Goal: Task Accomplishment & Management: Manage account settings

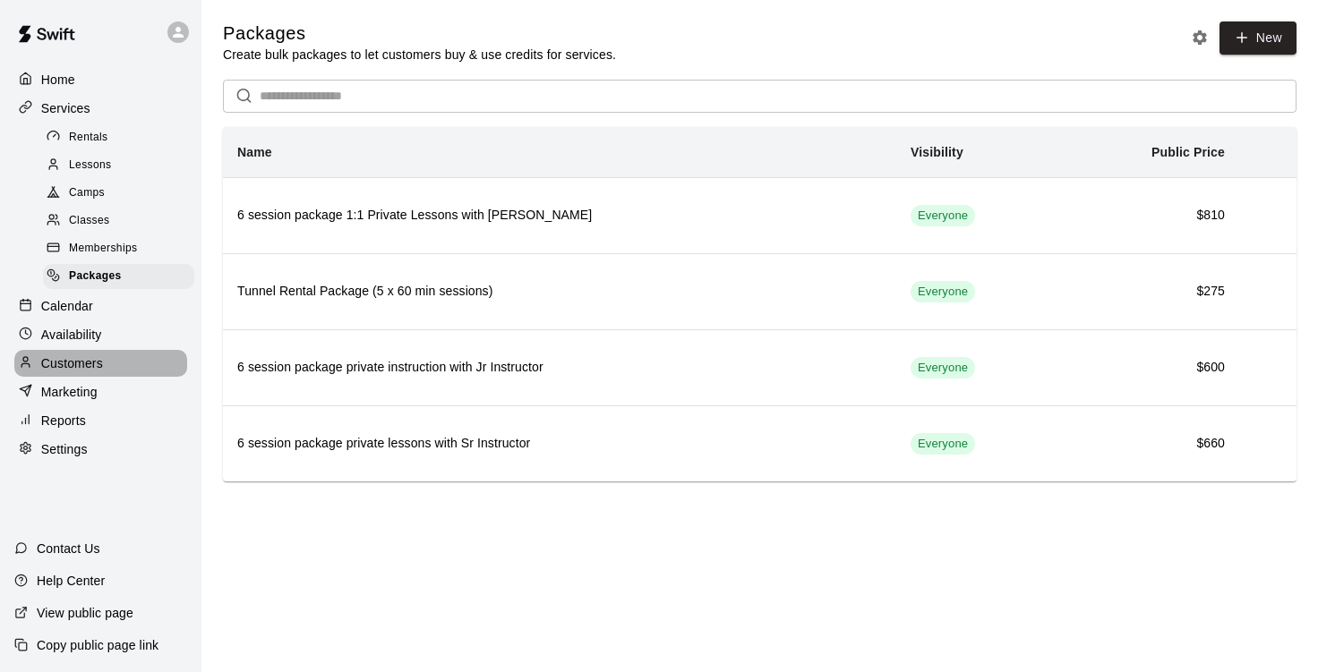
click at [83, 372] on p "Customers" at bounding box center [72, 363] width 62 height 18
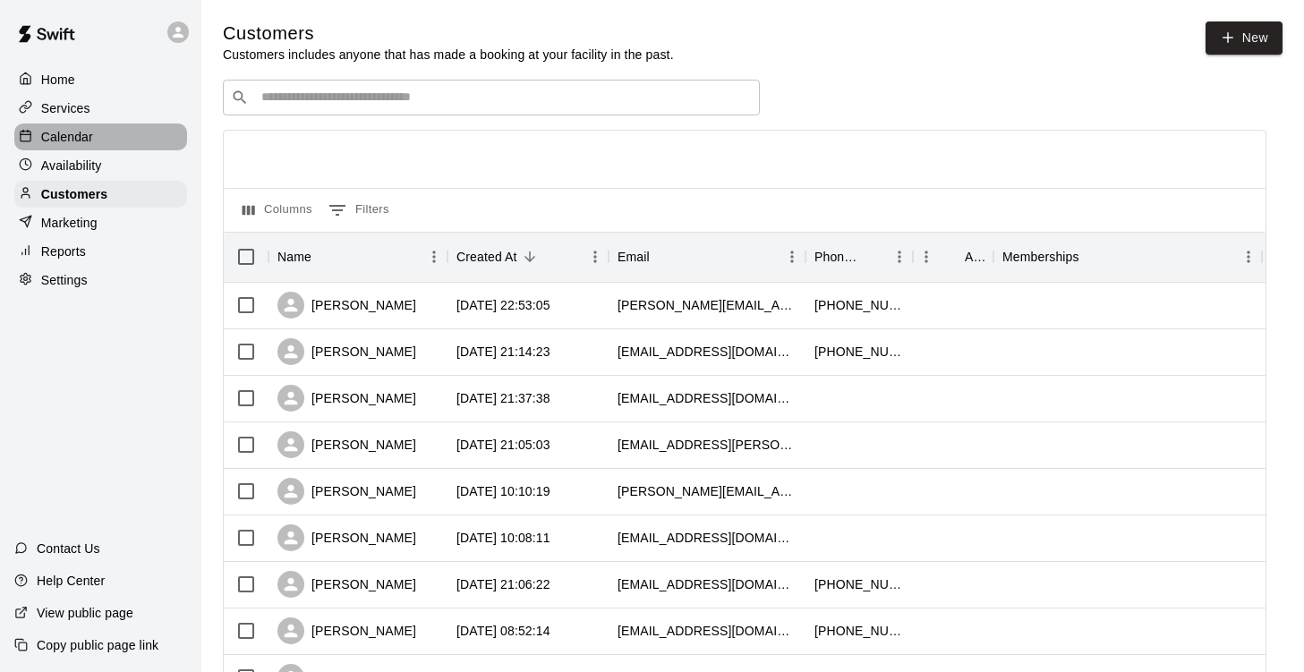
click at [71, 137] on p "Calendar" at bounding box center [67, 137] width 52 height 18
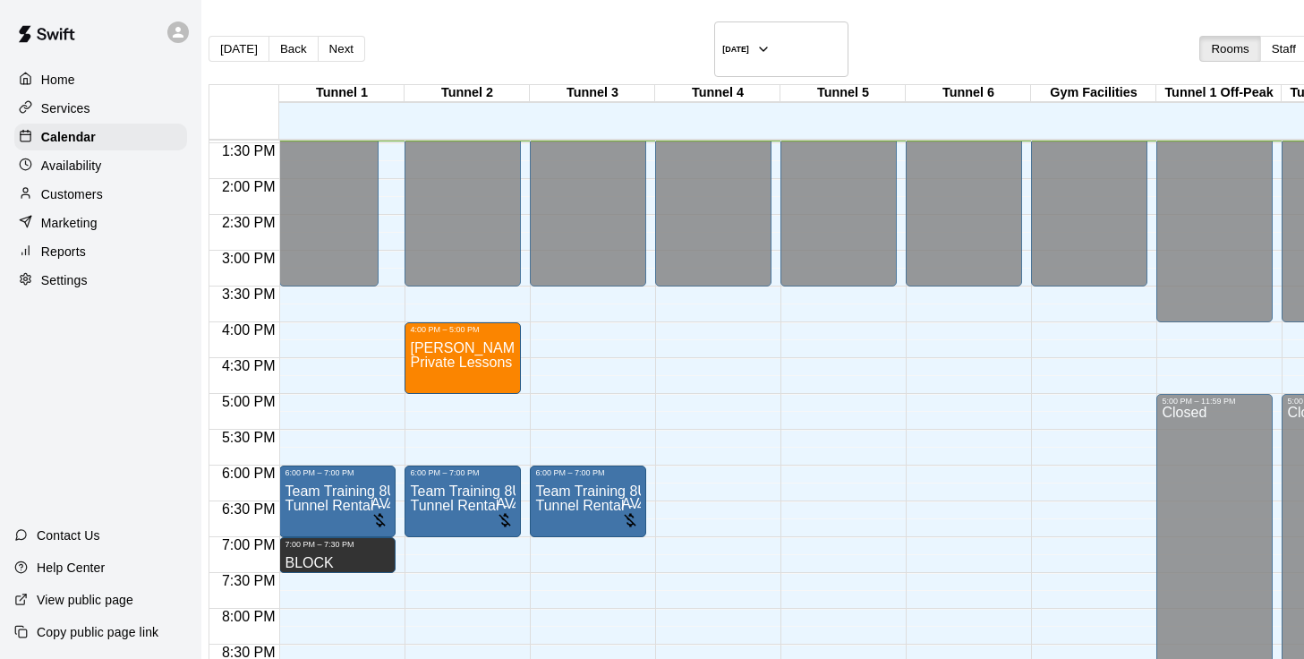
scroll to position [1160, 0]
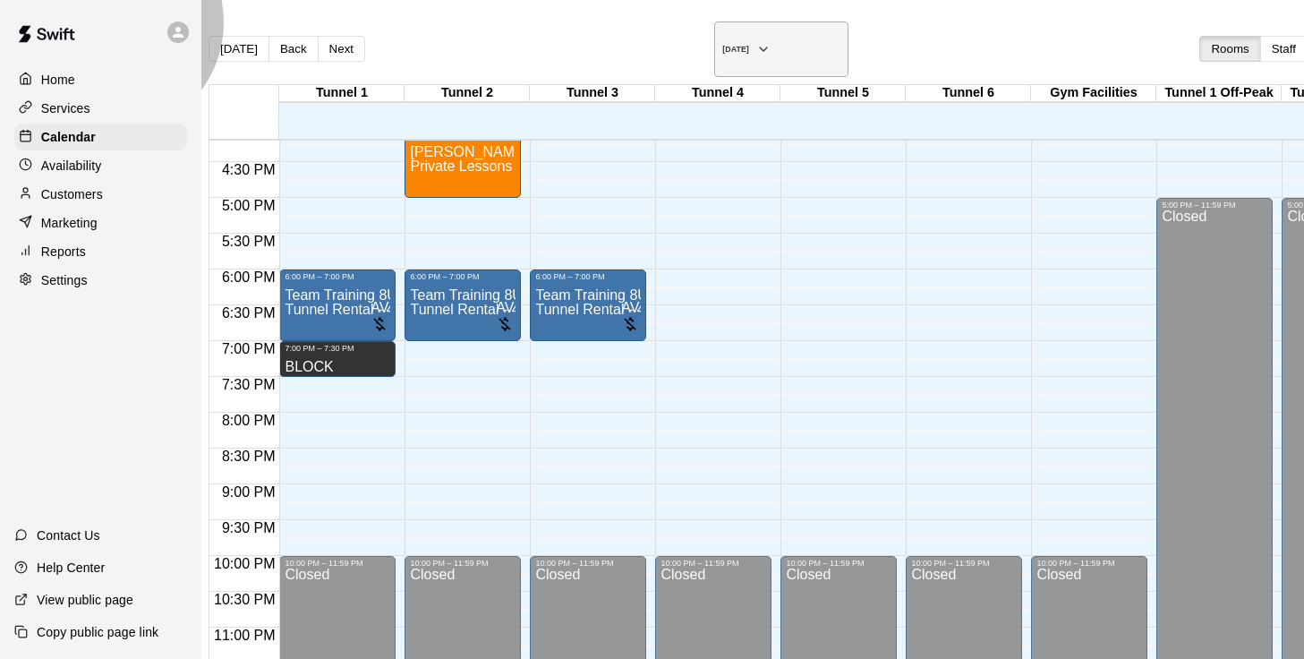
click at [722, 45] on h6 "[DATE]" at bounding box center [735, 49] width 27 height 9
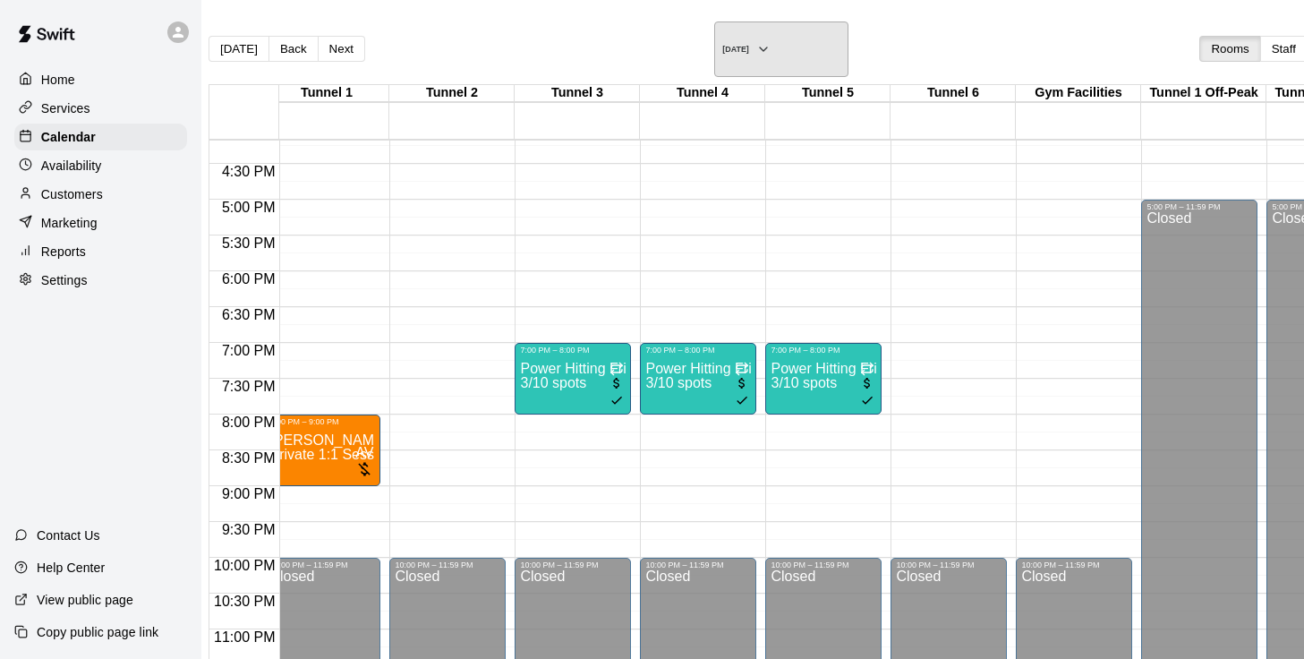
scroll to position [1159, 15]
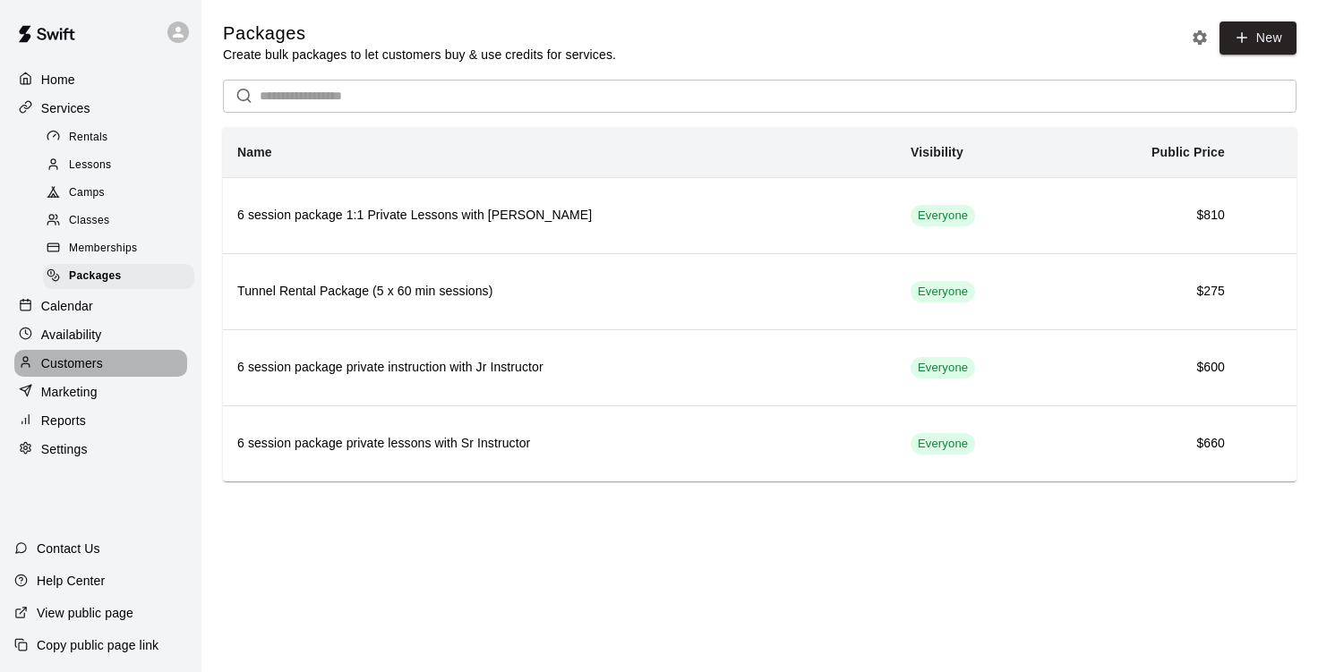
click at [90, 372] on p "Customers" at bounding box center [72, 363] width 62 height 18
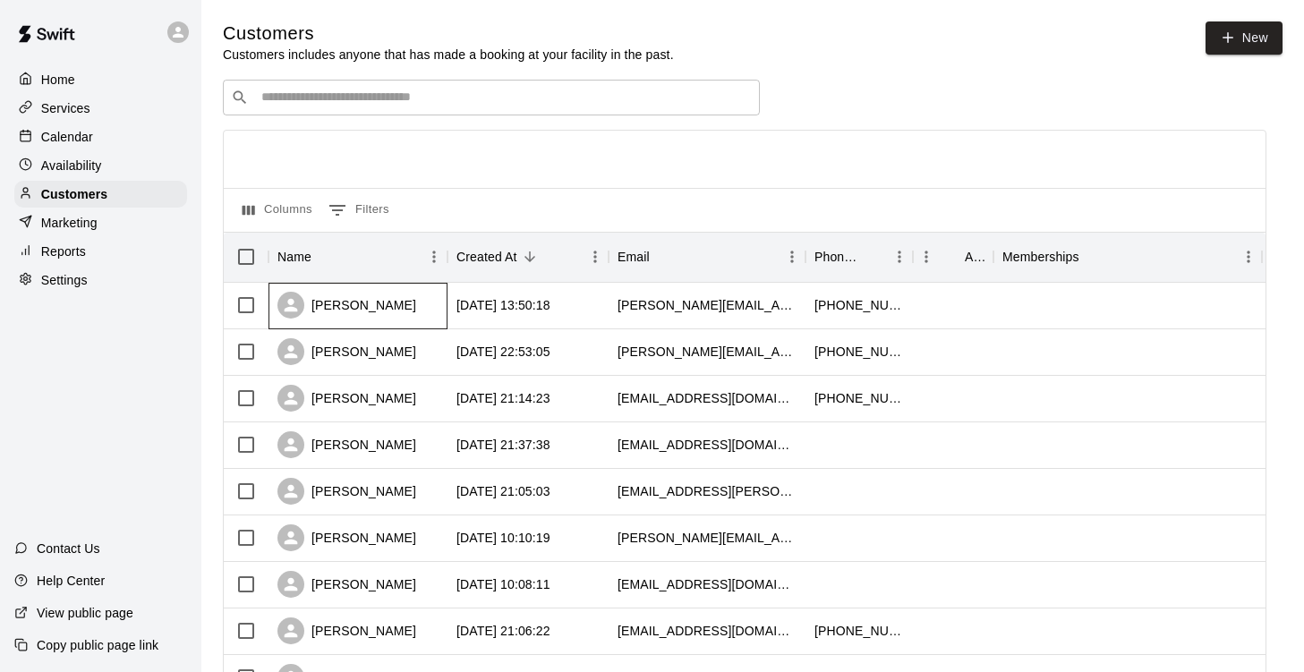
click at [416, 308] on div "Chris Proctor" at bounding box center [358, 306] width 179 height 47
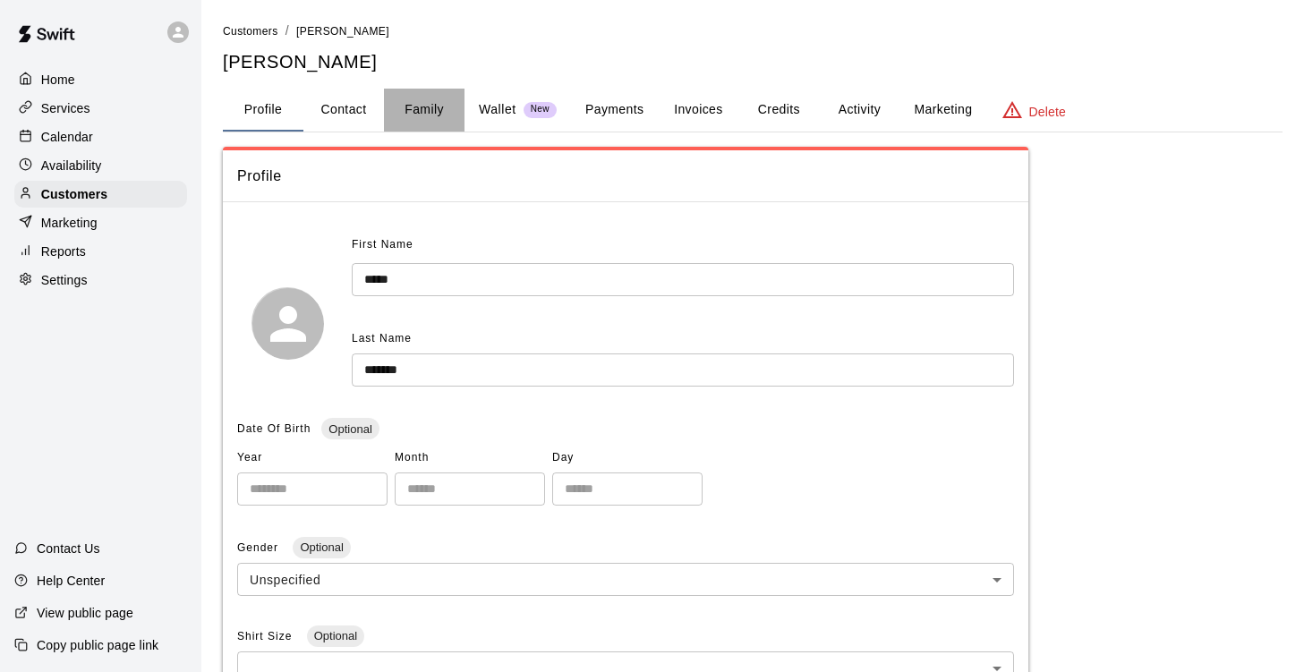
click at [414, 107] on button "Family" at bounding box center [424, 110] width 81 height 43
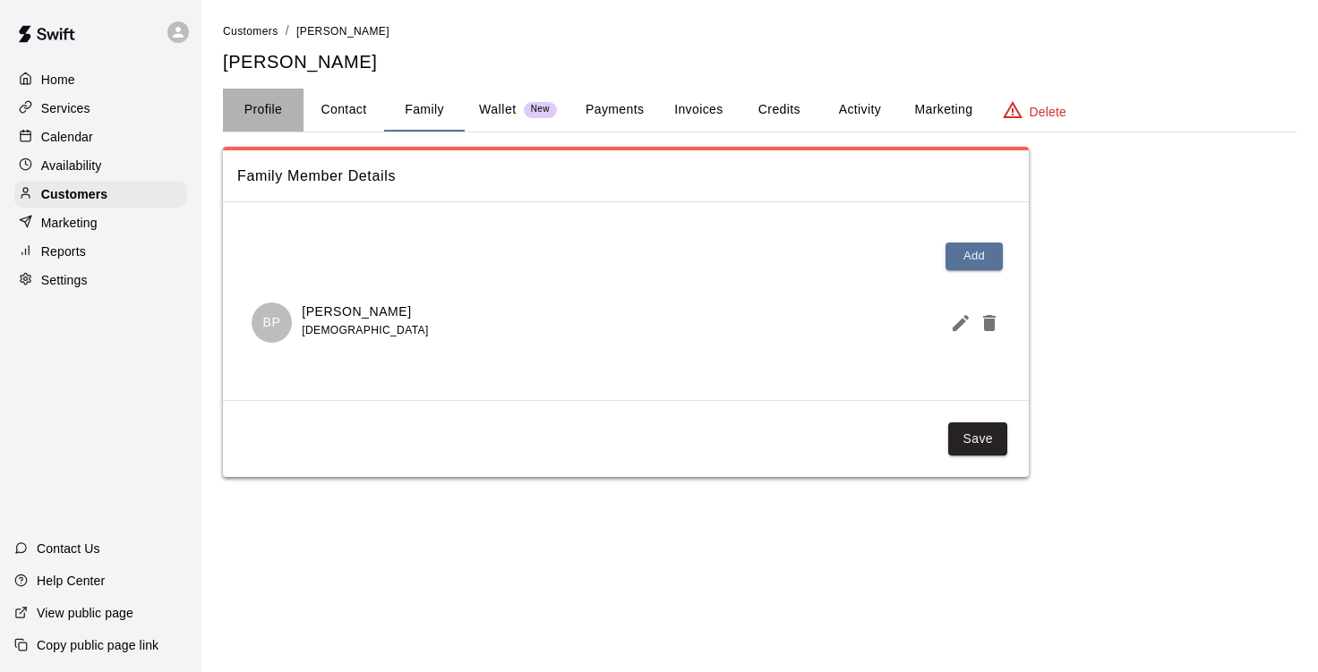
click at [273, 107] on button "Profile" at bounding box center [263, 110] width 81 height 43
